Goal: Check status: Check status

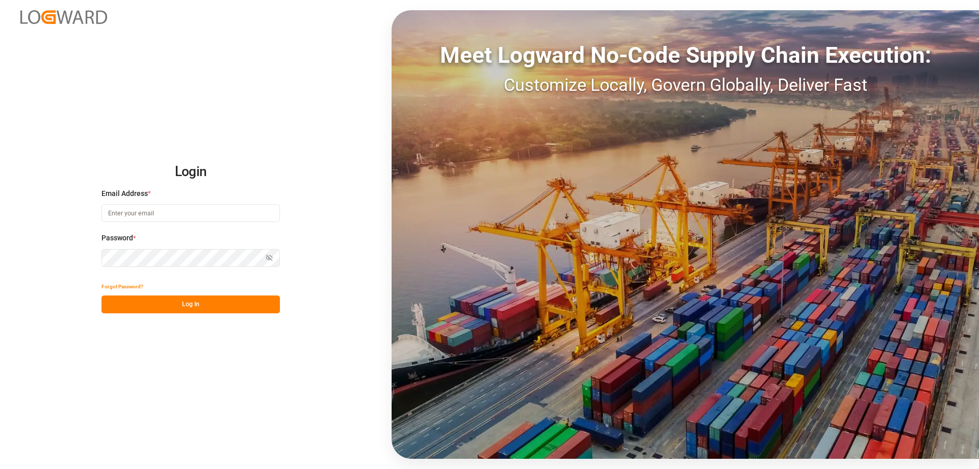
type input "[PERSON_NAME][EMAIL_ADDRESS][DOMAIN_NAME]"
click at [163, 317] on div "Login Email Address * [PERSON_NAME][EMAIL_ADDRESS][DOMAIN_NAME] Password * Show…" at bounding box center [489, 234] width 979 height 469
click at [166, 310] on button "Log In" at bounding box center [190, 304] width 178 height 18
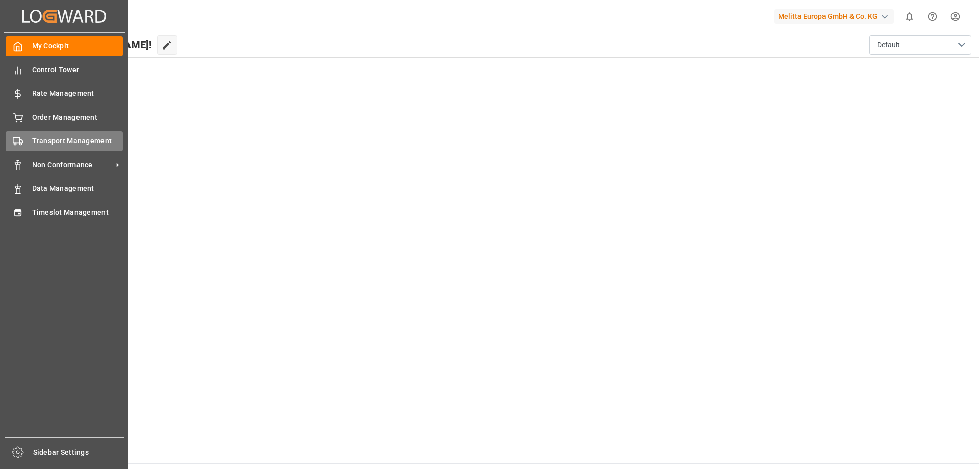
click at [34, 144] on span "Transport Management" at bounding box center [77, 141] width 91 height 11
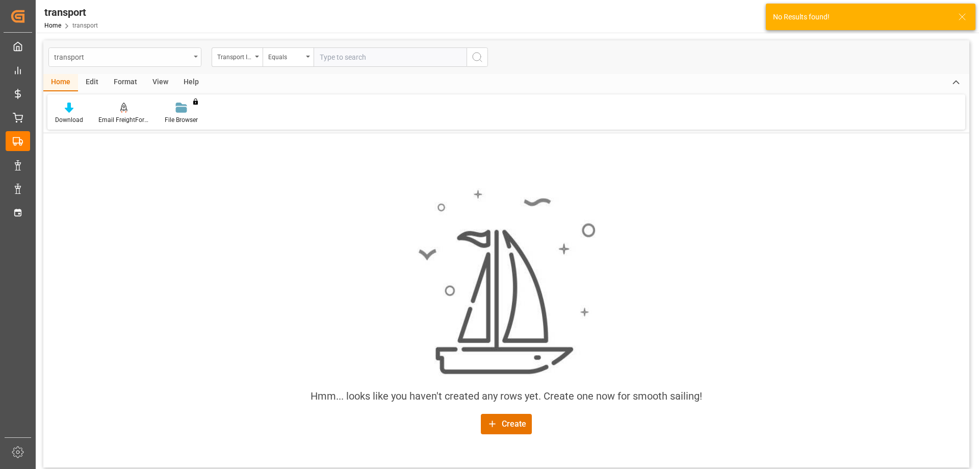
click at [158, 58] on div "transport" at bounding box center [122, 56] width 136 height 13
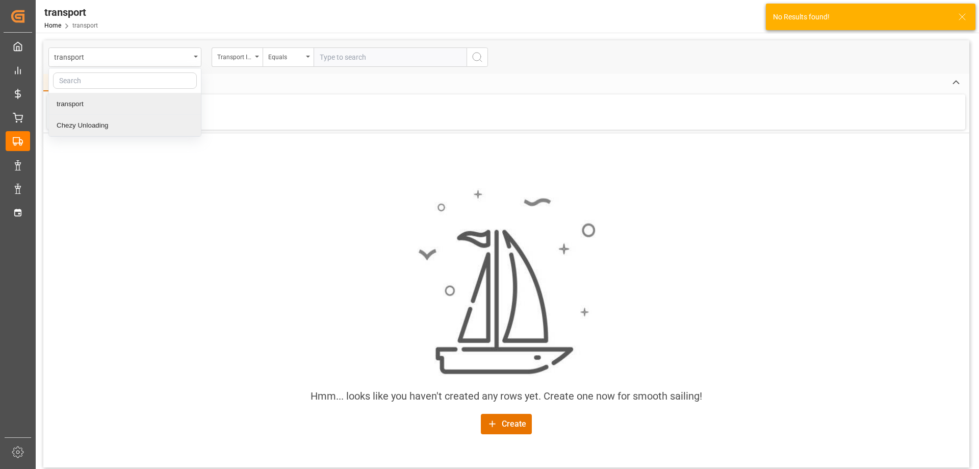
click at [117, 128] on div "Chezy Unloading" at bounding box center [125, 125] width 152 height 21
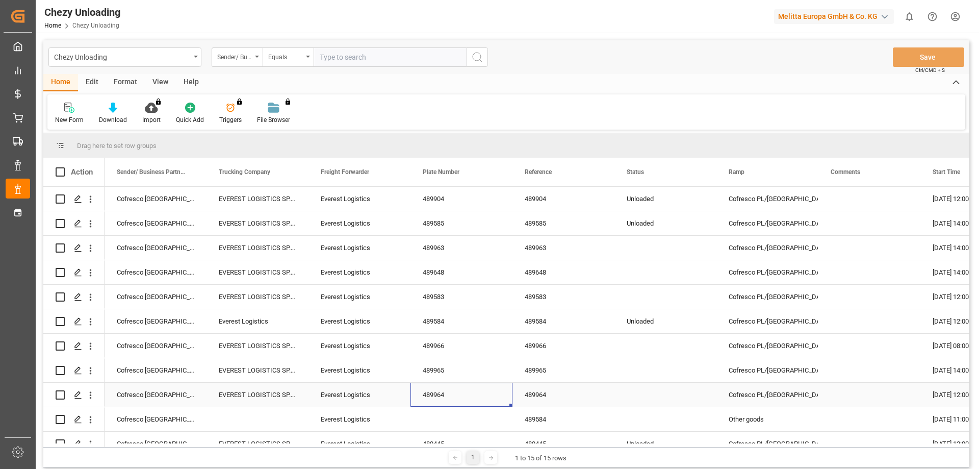
drag, startPoint x: 448, startPoint y: 394, endPoint x: 434, endPoint y: 393, distance: 13.8
click at [434, 393] on div "489964" at bounding box center [461, 394] width 102 height 24
click at [427, 372] on div "489965" at bounding box center [461, 370] width 102 height 24
click at [428, 345] on div "489966" at bounding box center [461, 345] width 102 height 24
click at [457, 298] on div "489583" at bounding box center [461, 296] width 102 height 24
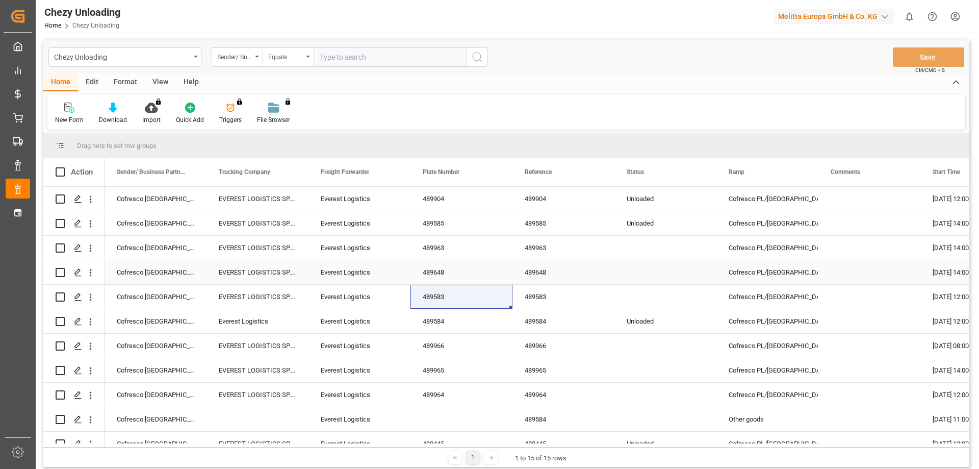
click at [451, 272] on div "489648" at bounding box center [461, 272] width 102 height 24
click at [442, 246] on div "489963" at bounding box center [461, 248] width 102 height 24
